Goal: Task Accomplishment & Management: Use online tool/utility

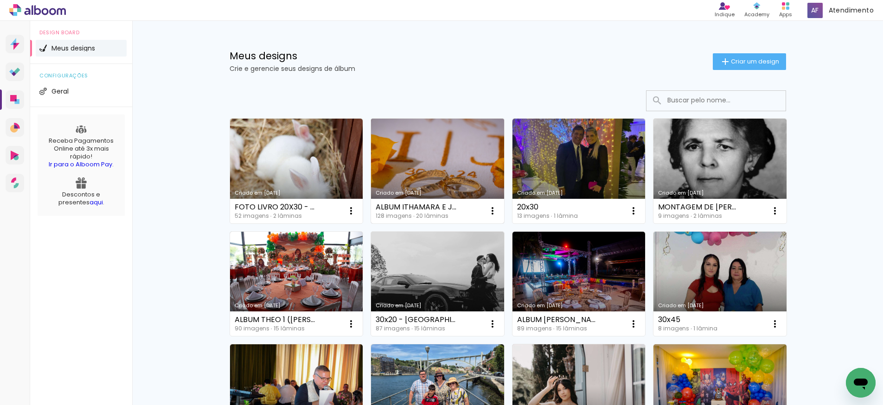
click at [438, 173] on link "Criado em [DATE]" at bounding box center [437, 171] width 133 height 105
